Goal: Register for event/course

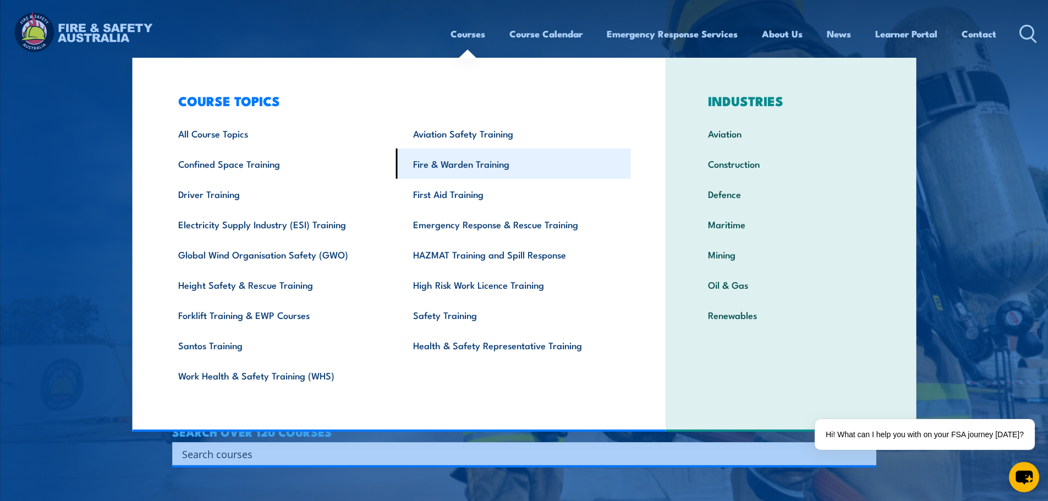
click at [442, 172] on link "Fire & Warden Training" at bounding box center [513, 164] width 235 height 30
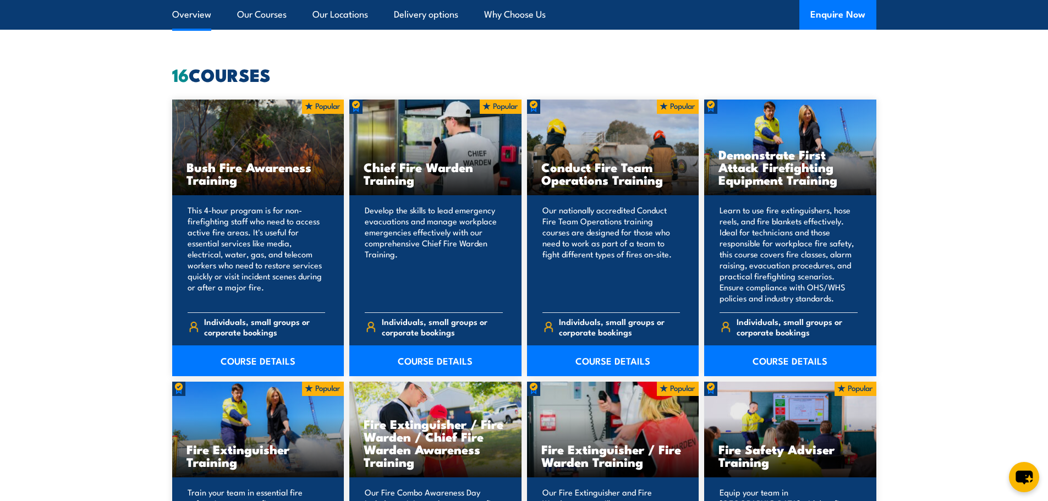
scroll to position [990, 0]
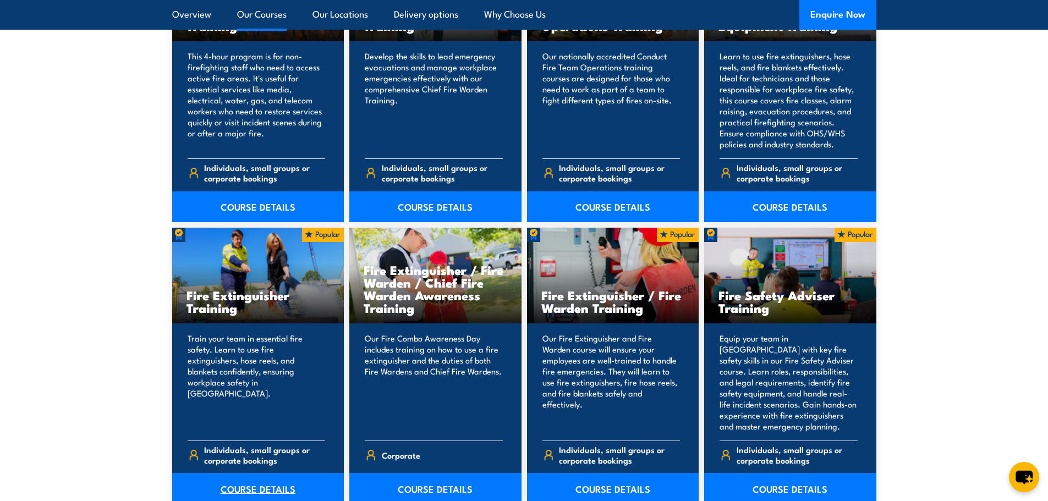
click at [272, 489] on link "COURSE DETAILS" at bounding box center [258, 488] width 172 height 31
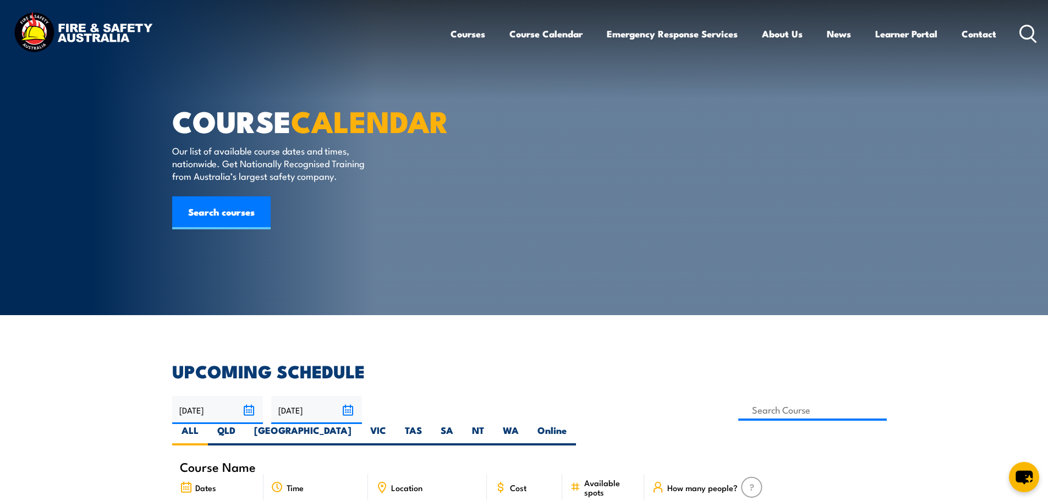
scroll to position [330, 0]
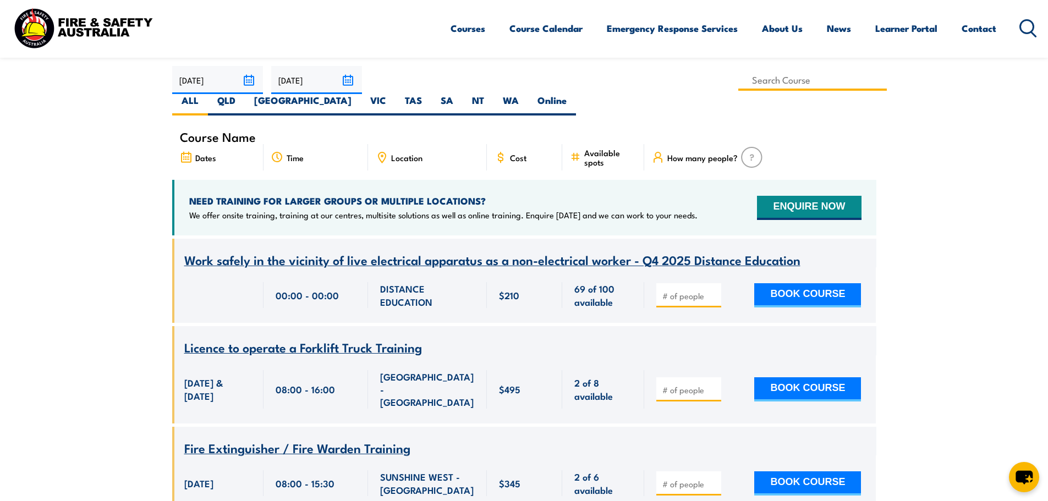
click at [738, 75] on input at bounding box center [812, 79] width 149 height 21
type input "Fire Extinguisher Training"
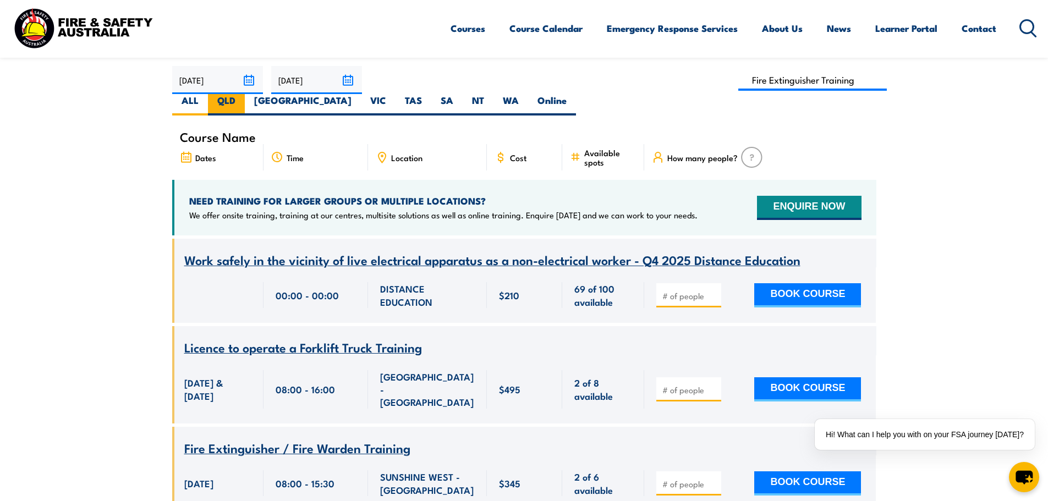
click at [245, 94] on label "QLD" at bounding box center [226, 104] width 37 height 21
click at [243, 94] on input "QLD" at bounding box center [238, 97] width 7 height 7
radio input "true"
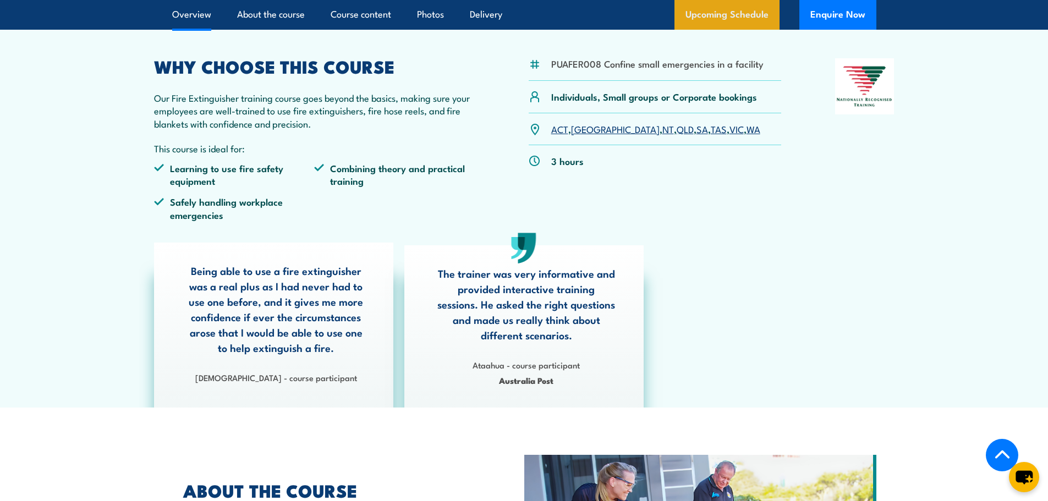
click at [708, 19] on link "Upcoming Schedule" at bounding box center [726, 15] width 105 height 30
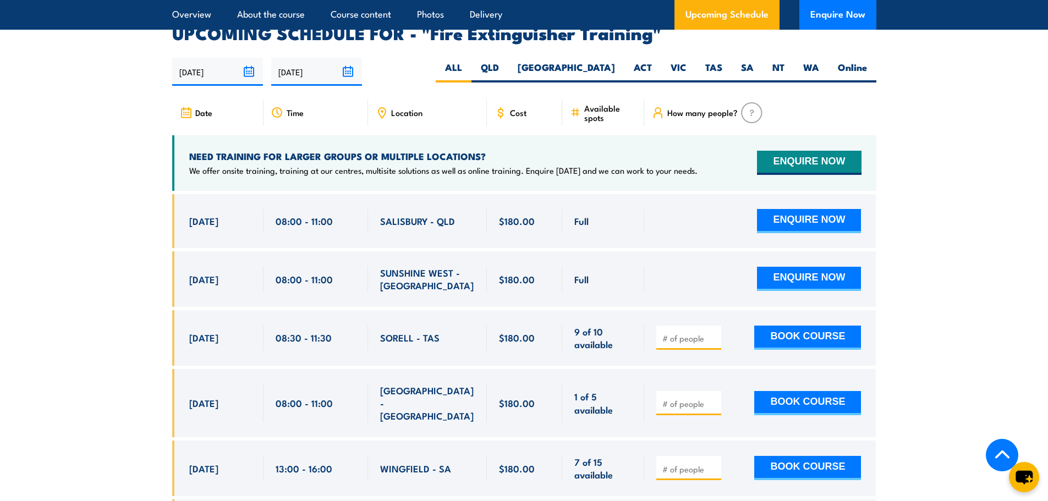
scroll to position [1846, 0]
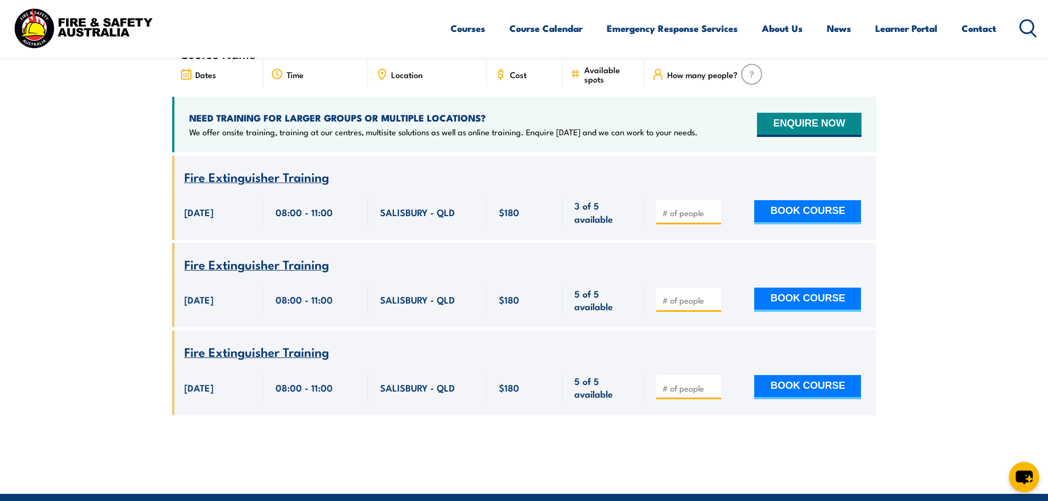
scroll to position [473, 0]
